Goal: Entertainment & Leisure: Consume media (video, audio)

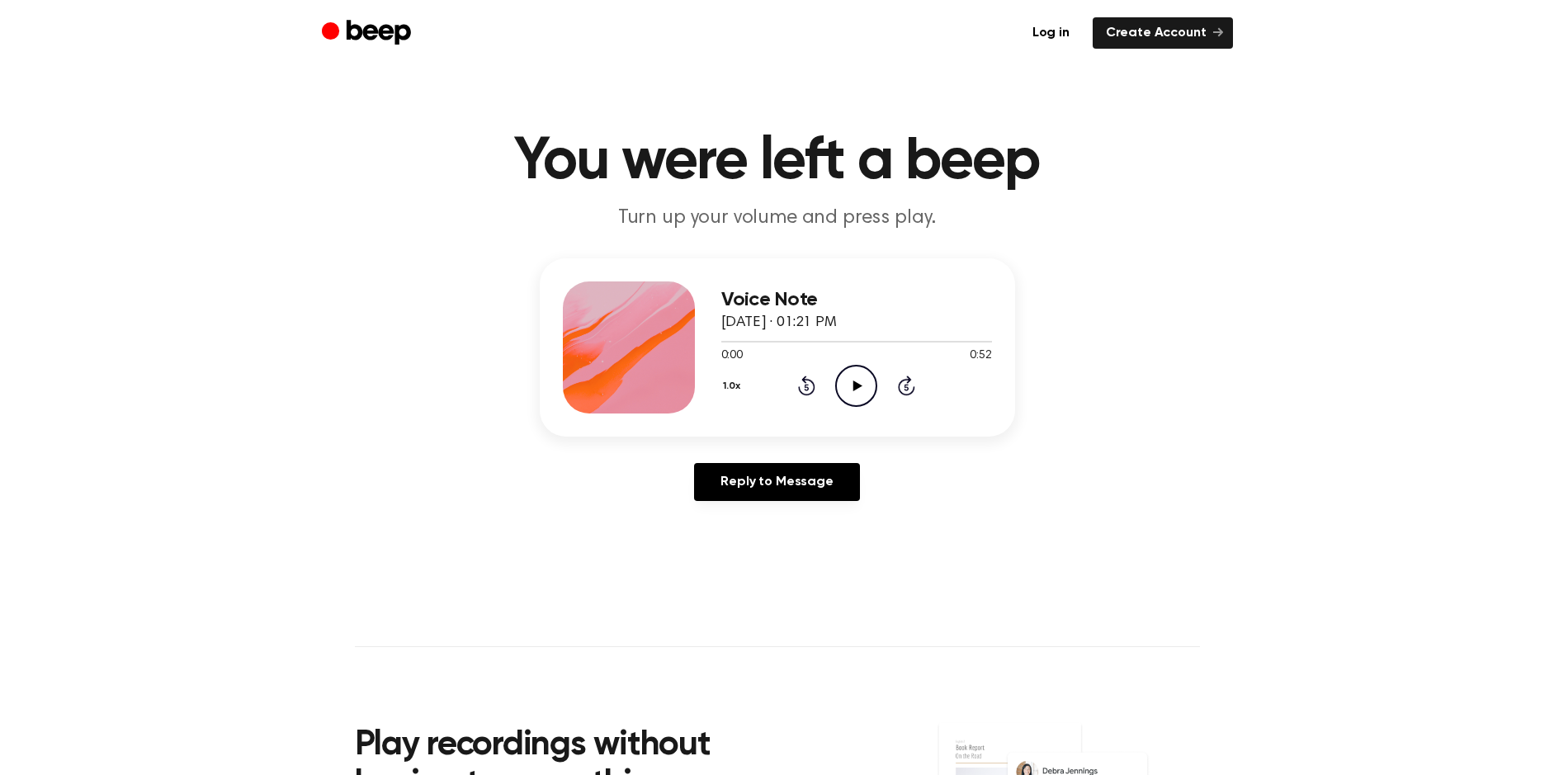
click at [864, 392] on icon "Play Audio" at bounding box center [856, 386] width 42 height 42
click at [846, 379] on icon "Play Audio" at bounding box center [856, 386] width 42 height 42
click at [861, 375] on icon "Play Audio" at bounding box center [856, 386] width 42 height 42
click at [855, 380] on icon "Play Audio" at bounding box center [856, 386] width 42 height 42
click at [846, 401] on icon "Play Audio" at bounding box center [856, 386] width 42 height 42
